Goal: Task Accomplishment & Management: Complete application form

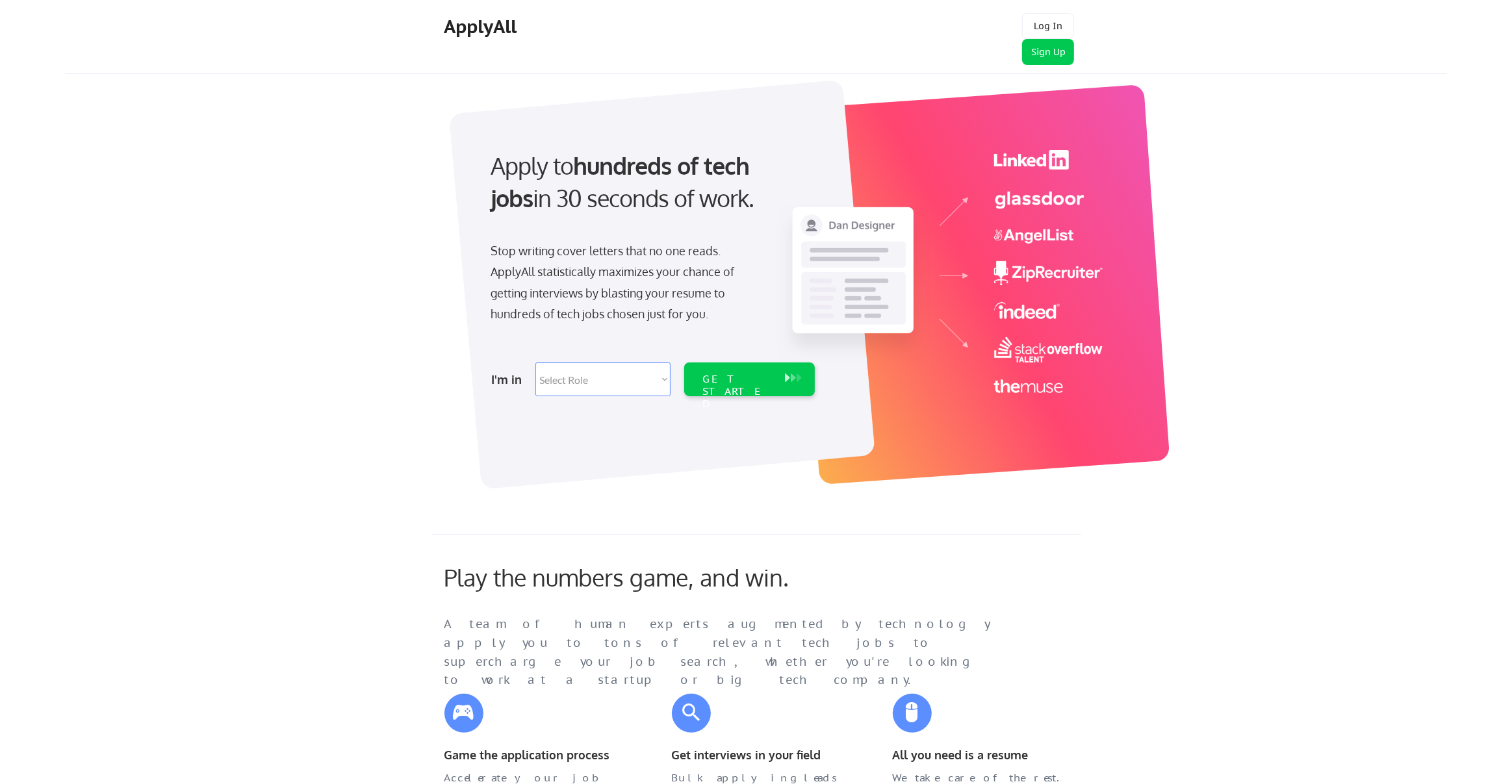
click at [648, 377] on select "Select Role Software Engineering Product Management Customer Success Sales UI/U…" at bounding box center [603, 379] width 135 height 34
select select ""it_security""
click at [536, 363] on select "Select Role Software Engineering Product Management Customer Success Sales UI/U…" at bounding box center [603, 379] width 135 height 34
select select ""it_security""
click at [749, 386] on div "GET STARTED" at bounding box center [737, 379] width 83 height 34
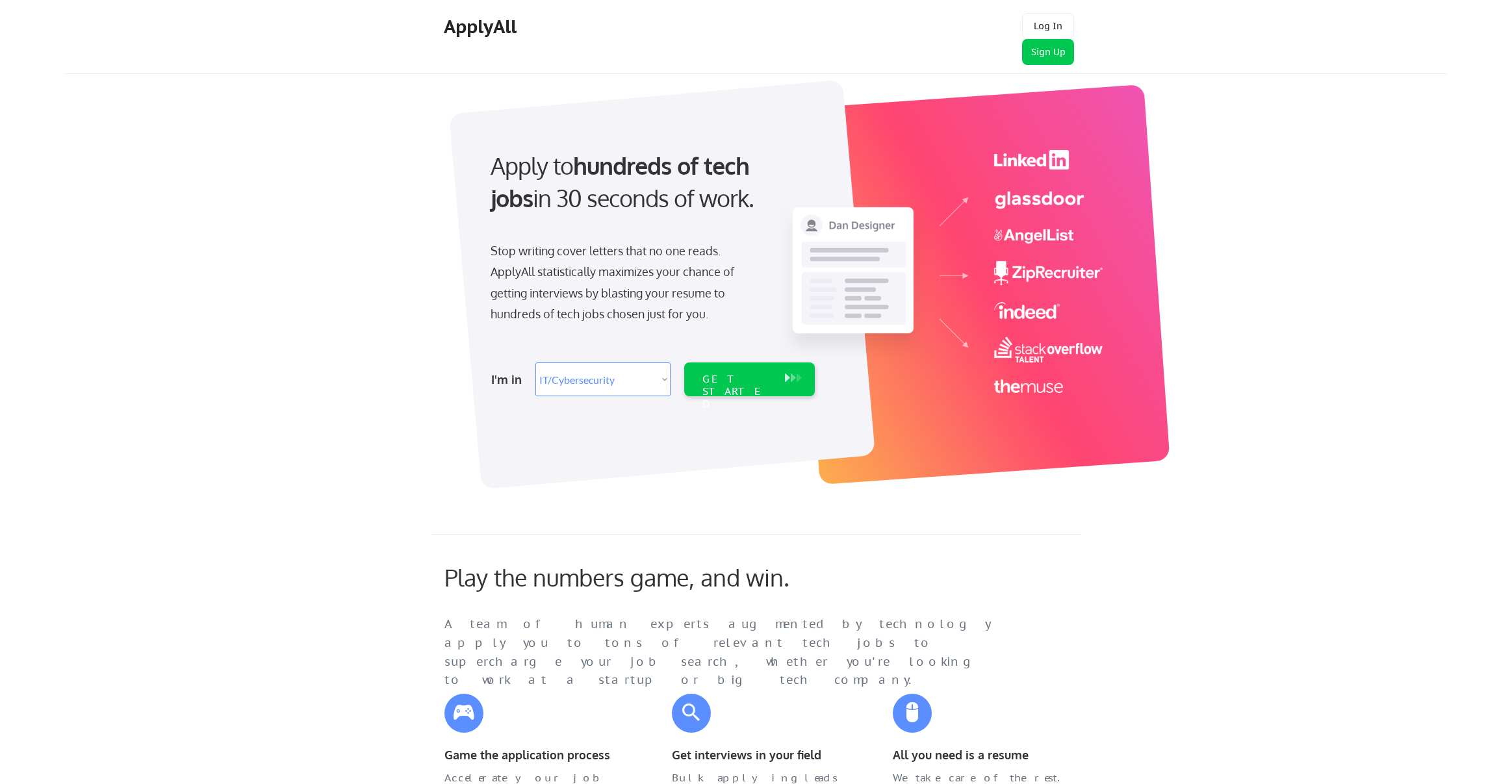
select select ""it_security""
